Goal: Task Accomplishment & Management: Use online tool/utility

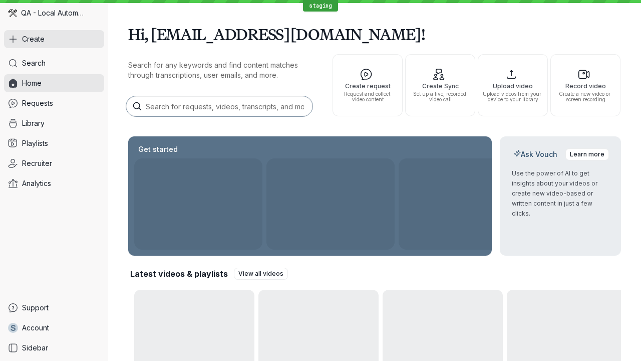
click at [54, 39] on button "Create" at bounding box center [54, 39] width 100 height 18
